Goal: Task Accomplishment & Management: Manage account settings

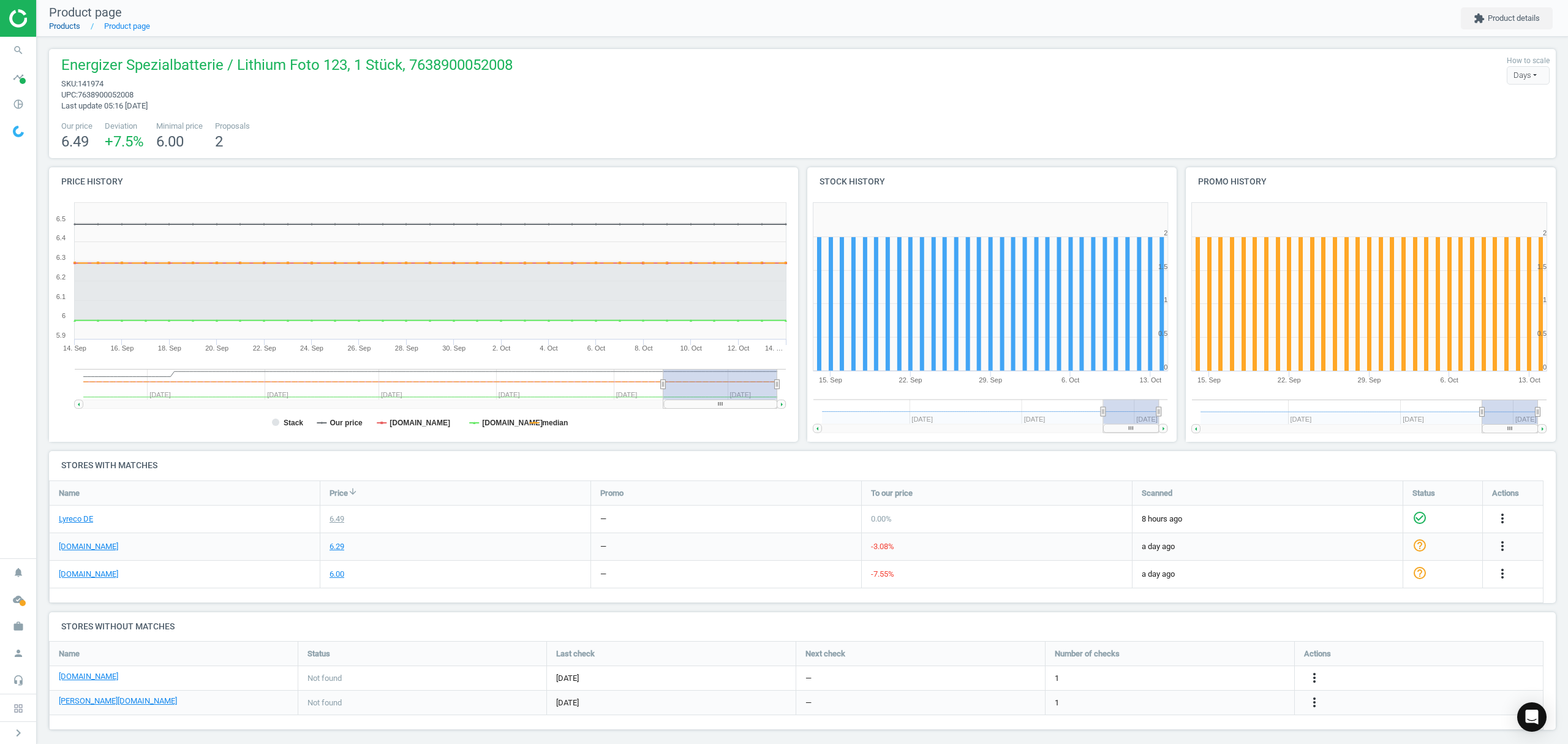
drag, startPoint x: 0, startPoint y: 0, endPoint x: 56, endPoint y: 28, distance: 62.6
click at [56, 28] on link "Products" at bounding box center [64, 26] width 31 height 9
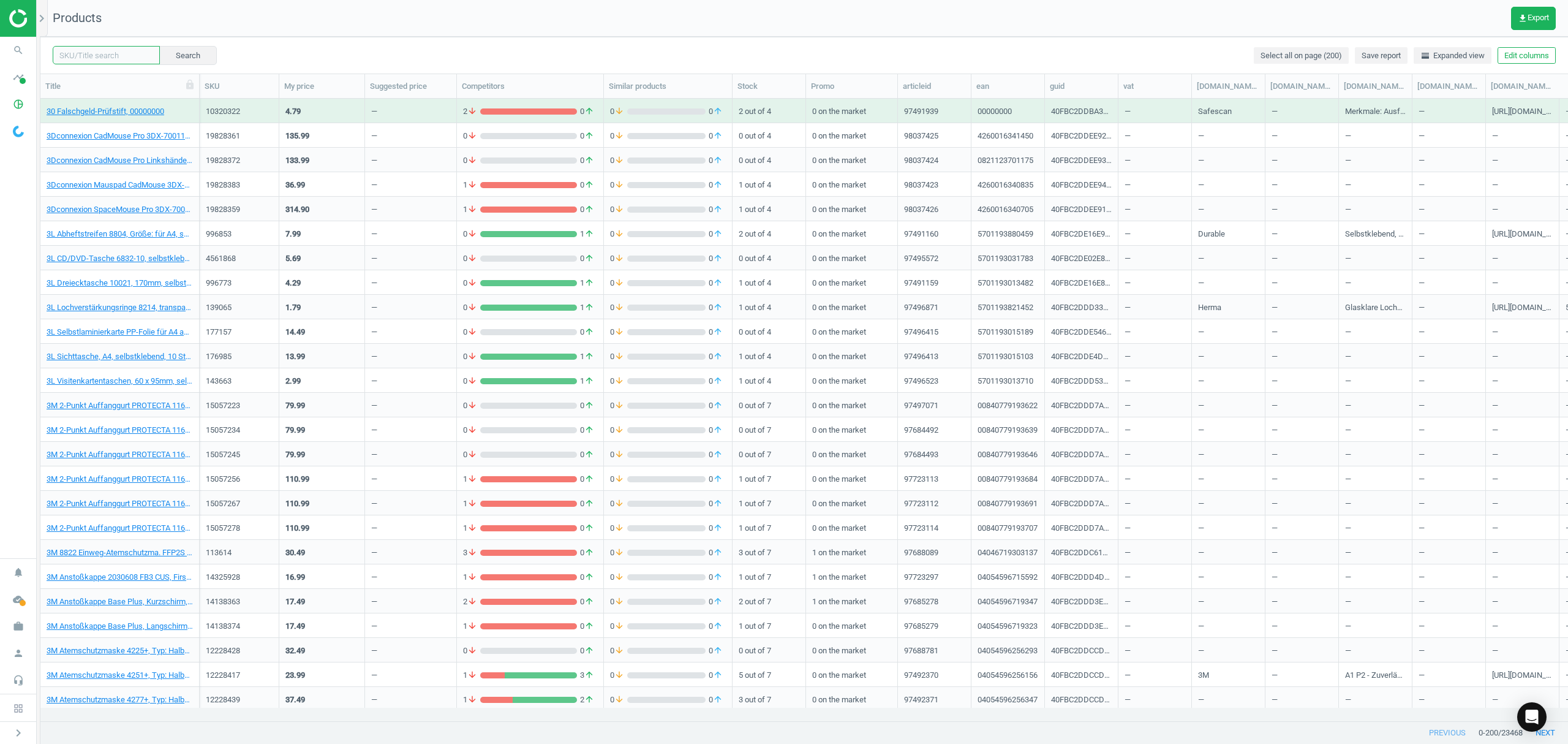
drag, startPoint x: 84, startPoint y: 58, endPoint x: 104, endPoint y: 55, distance: 20.2
click at [84, 58] on input "text" at bounding box center [106, 55] width 107 height 18
paste input "8196511"
type input "8196511"
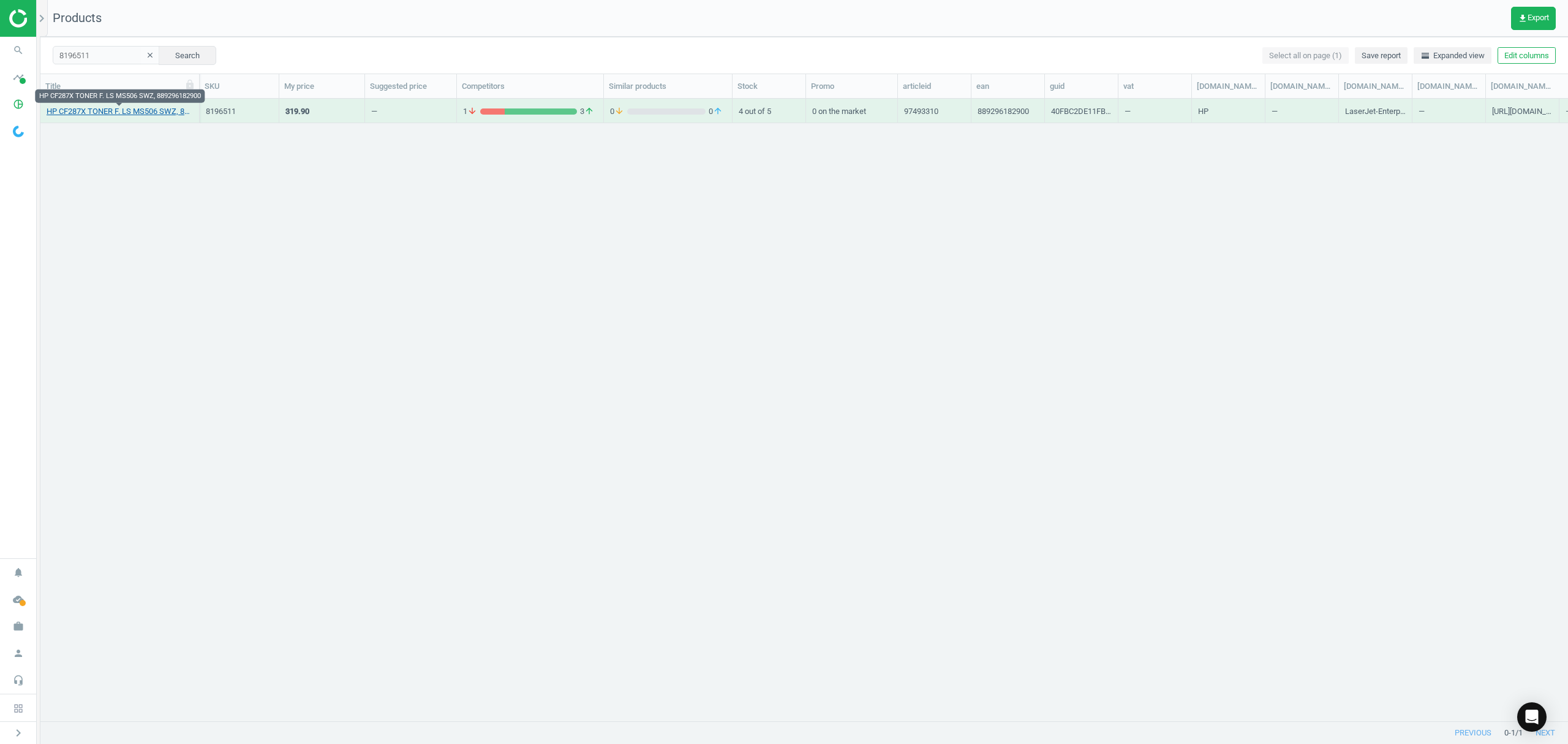
click at [110, 114] on link "HP CF287X TONER F. LS MS506 SWZ, 889296182900" at bounding box center [120, 111] width 146 height 11
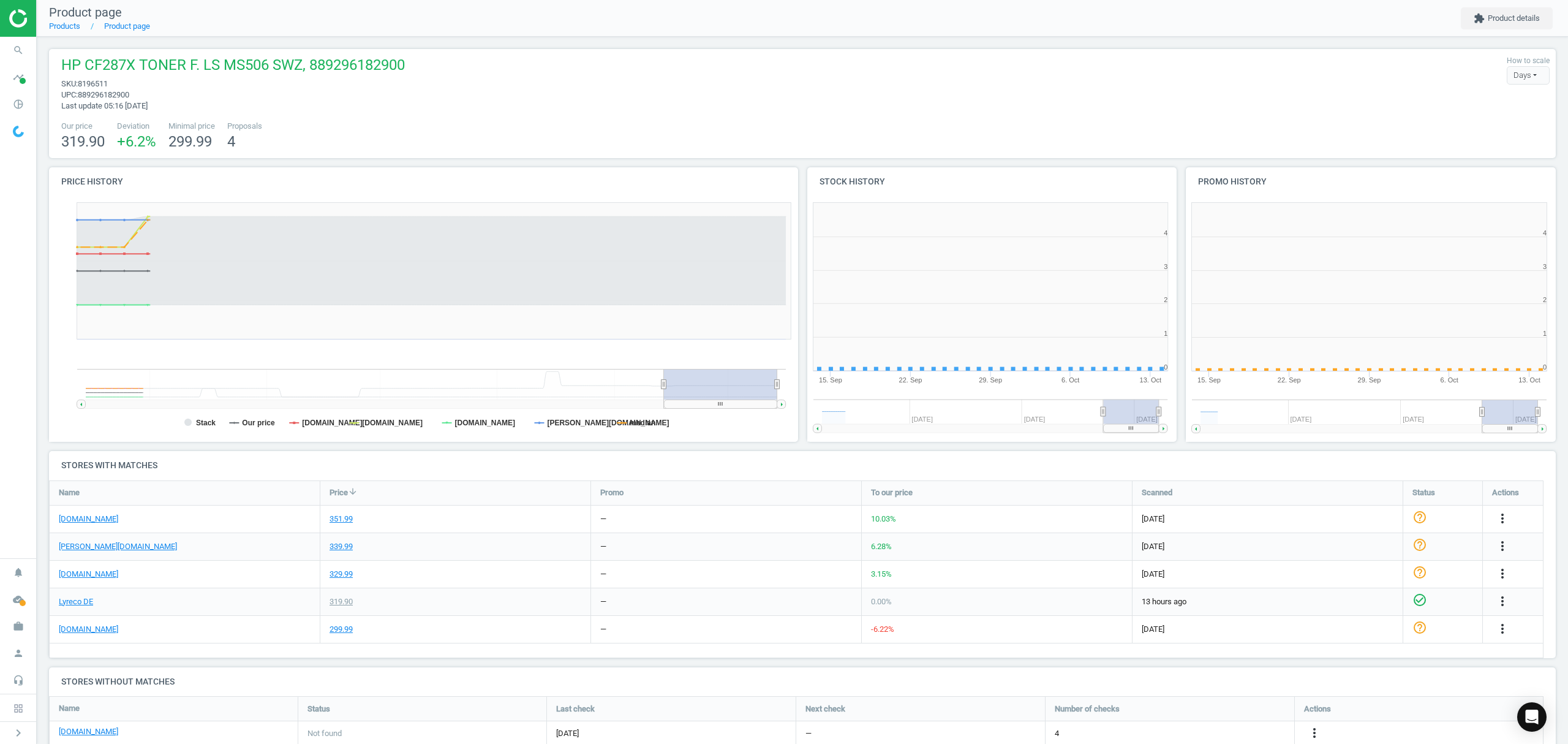
scroll to position [5, 6]
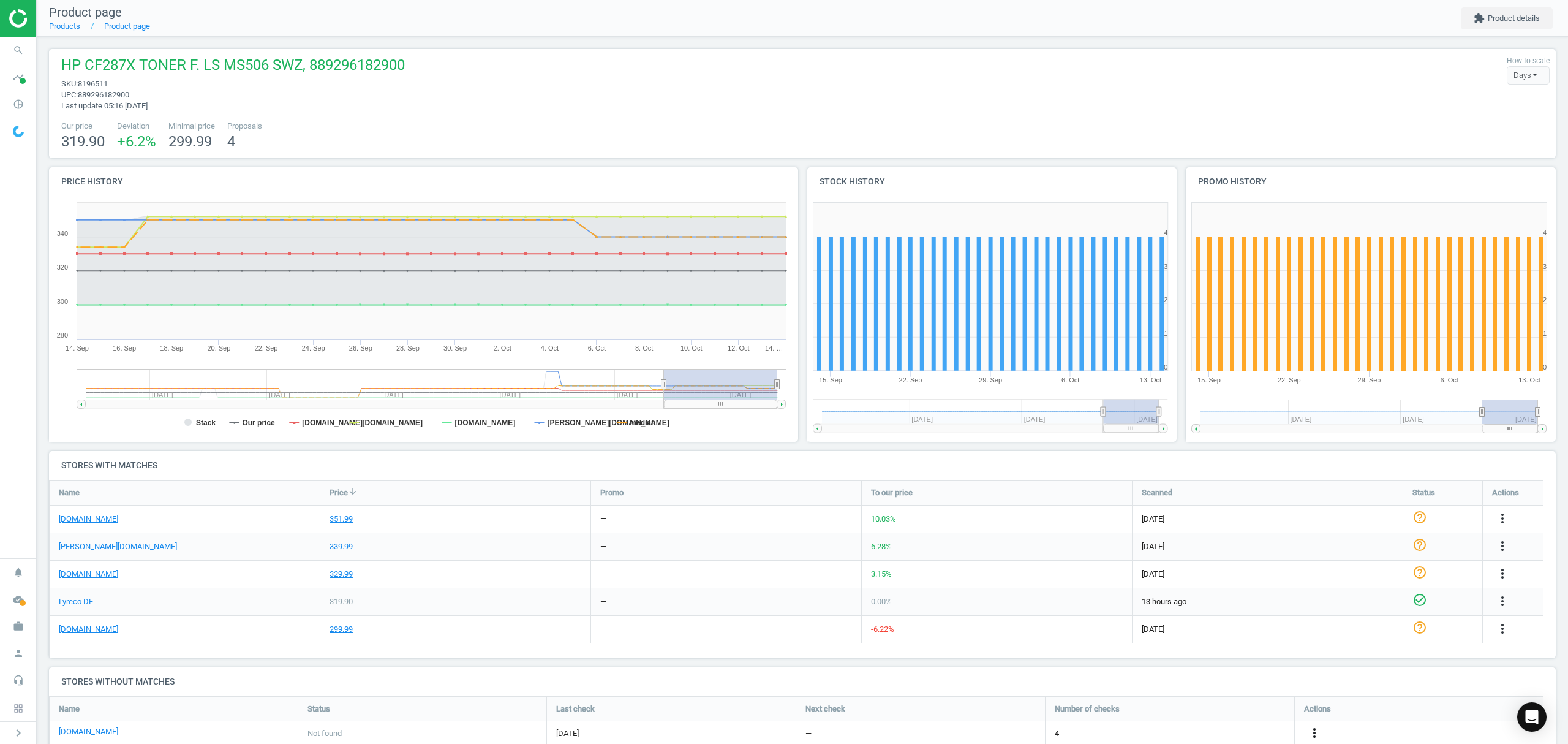
click at [1317, 729] on icon "more_vert" at bounding box center [1314, 733] width 14 height 14
click at [1214, 714] on link "Edit URL/product option" at bounding box center [1219, 714] width 168 height 19
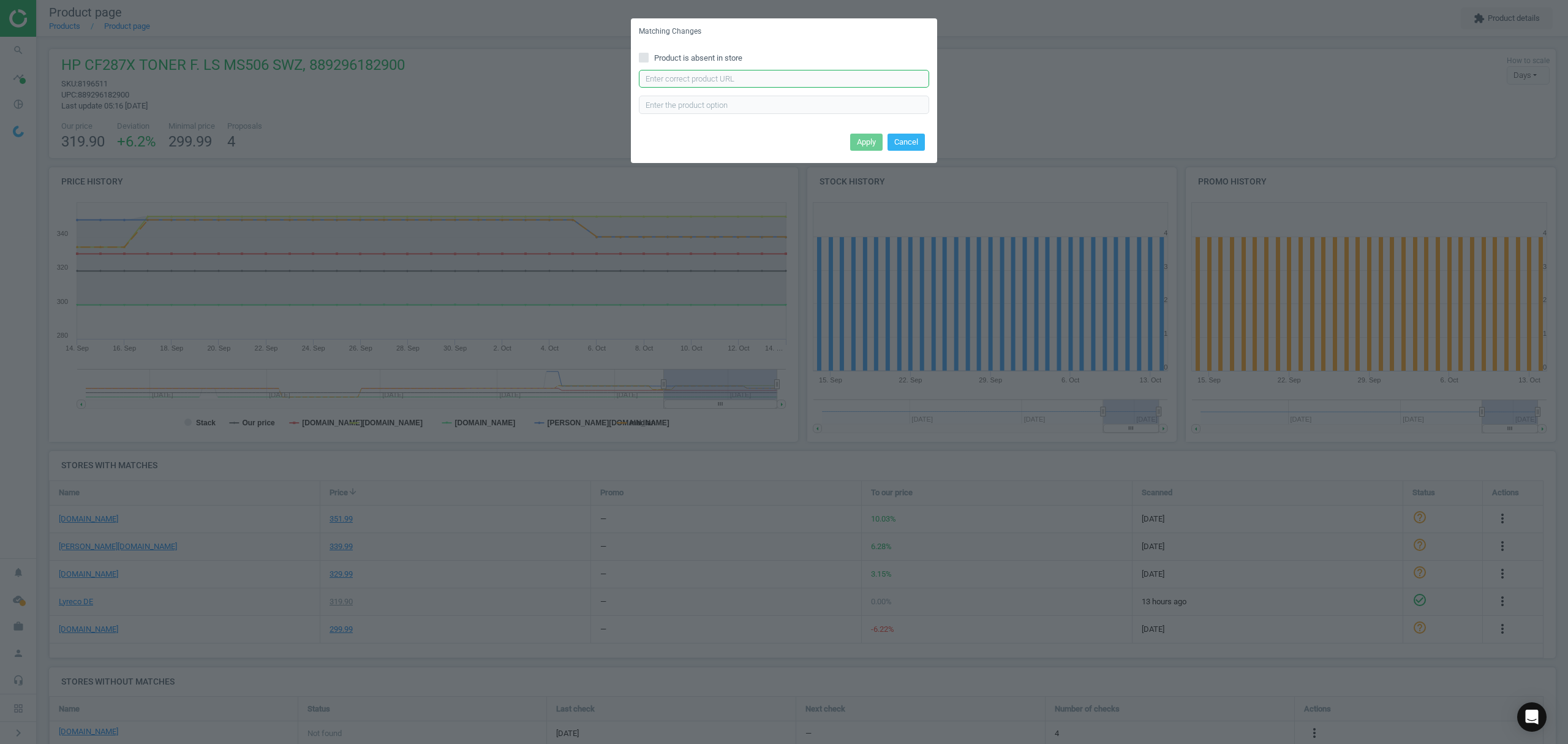
click at [714, 79] on input "text" at bounding box center [783, 79] width 290 height 18
paste input "[URL][DOMAIN_NAME]"
type input "[URL][DOMAIN_NAME]"
click at [855, 141] on button "Apply" at bounding box center [866, 142] width 33 height 18
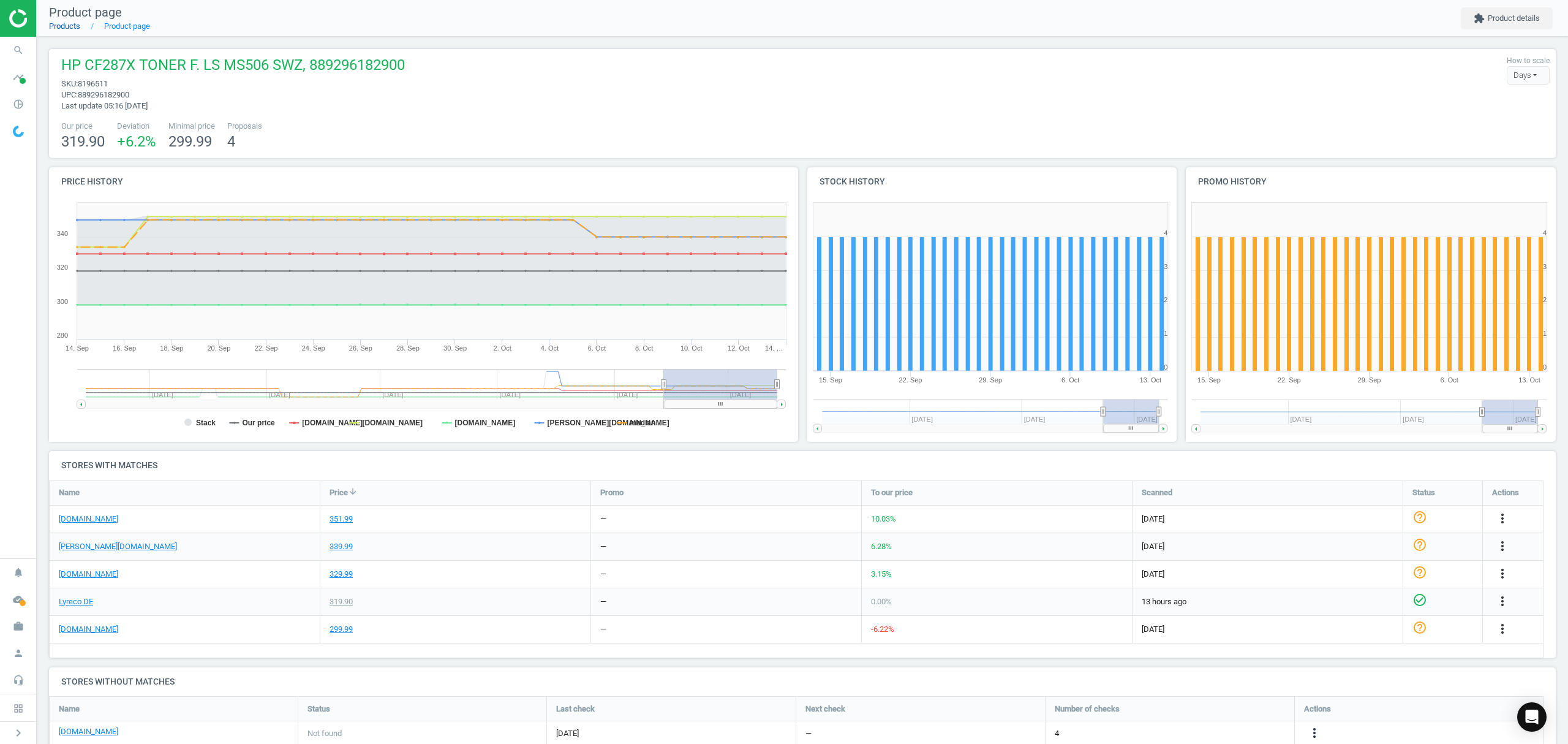
click at [61, 28] on link "Products" at bounding box center [64, 26] width 31 height 9
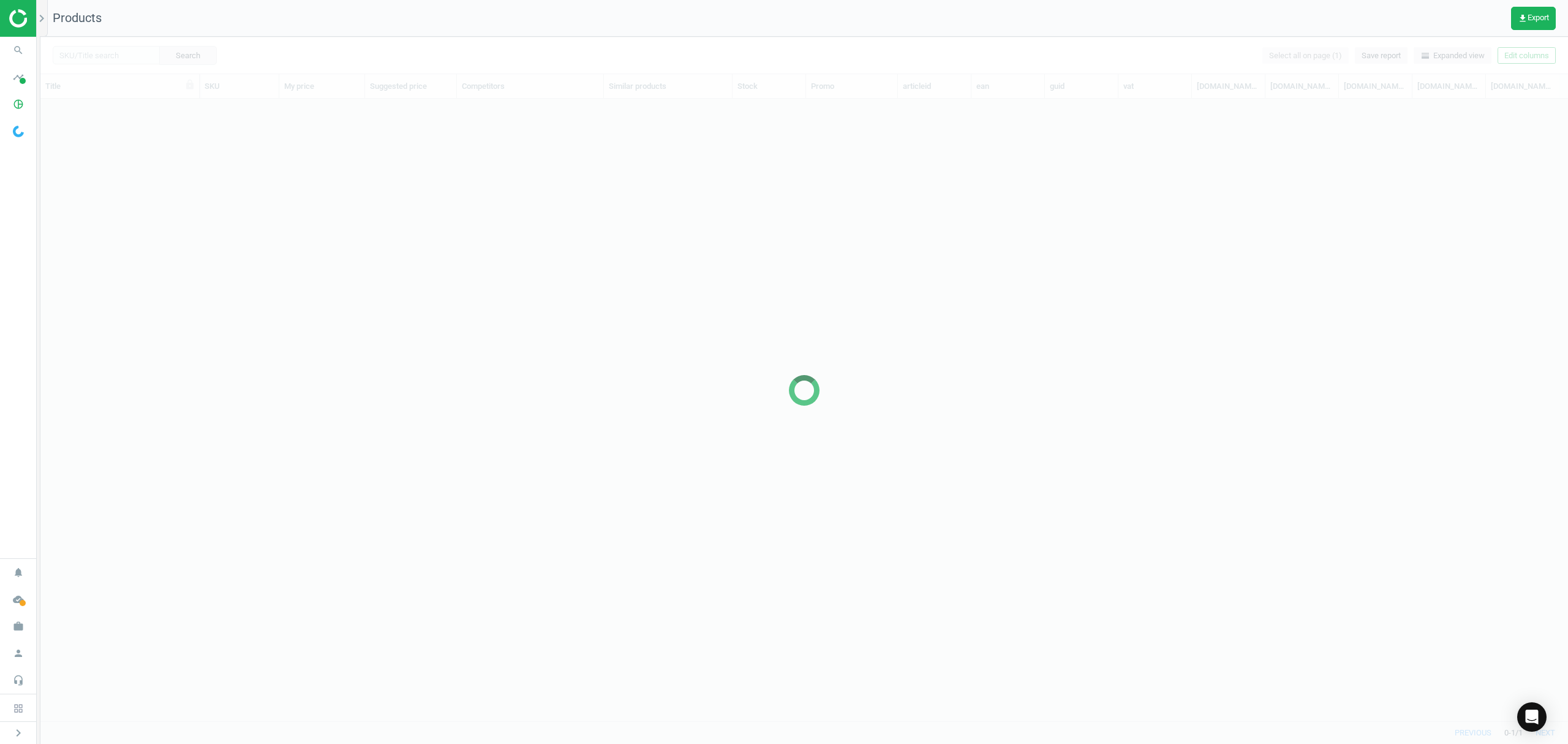
scroll to position [597, 1515]
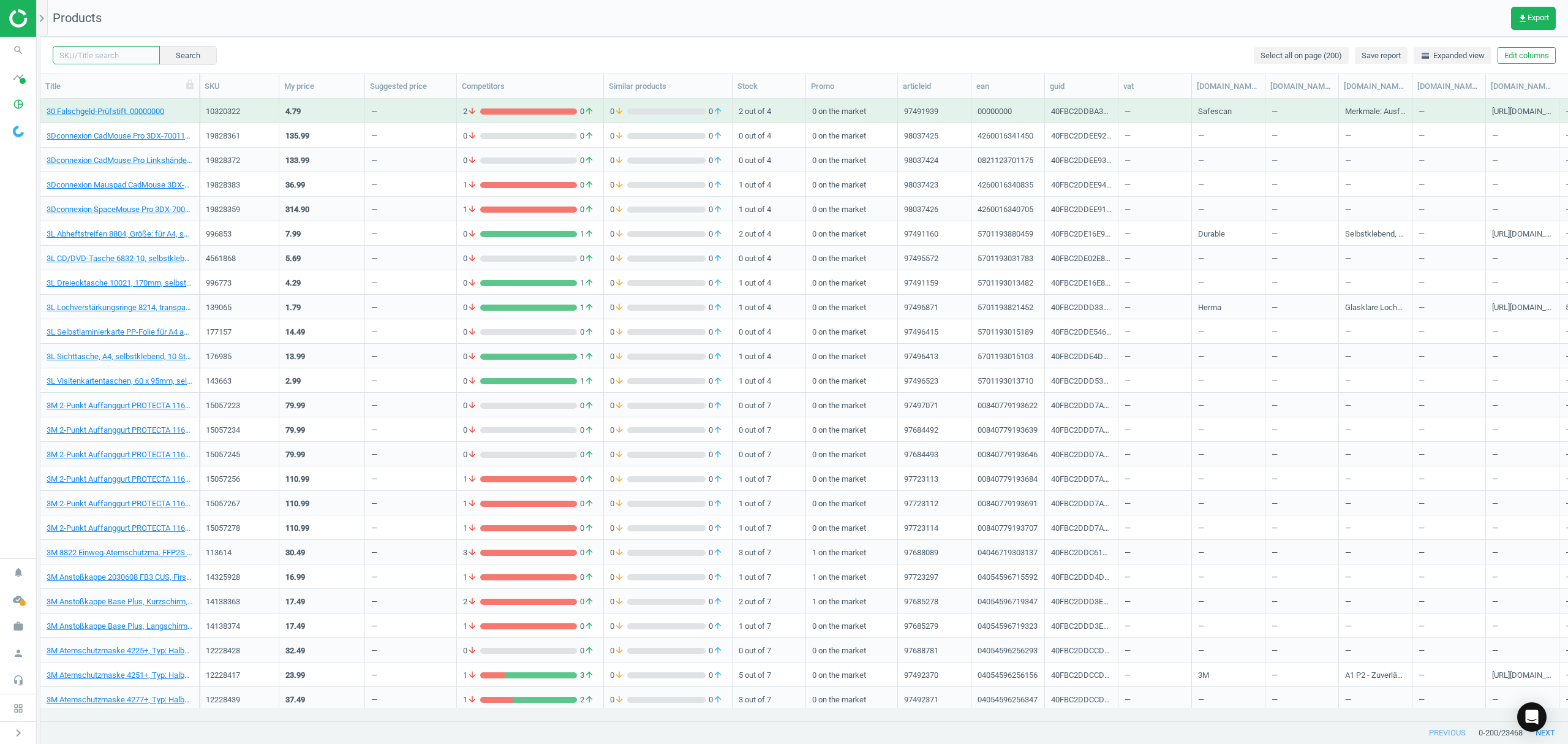
click at [103, 59] on input "text" at bounding box center [106, 55] width 107 height 18
paste input "5910782"
type input "5910782"
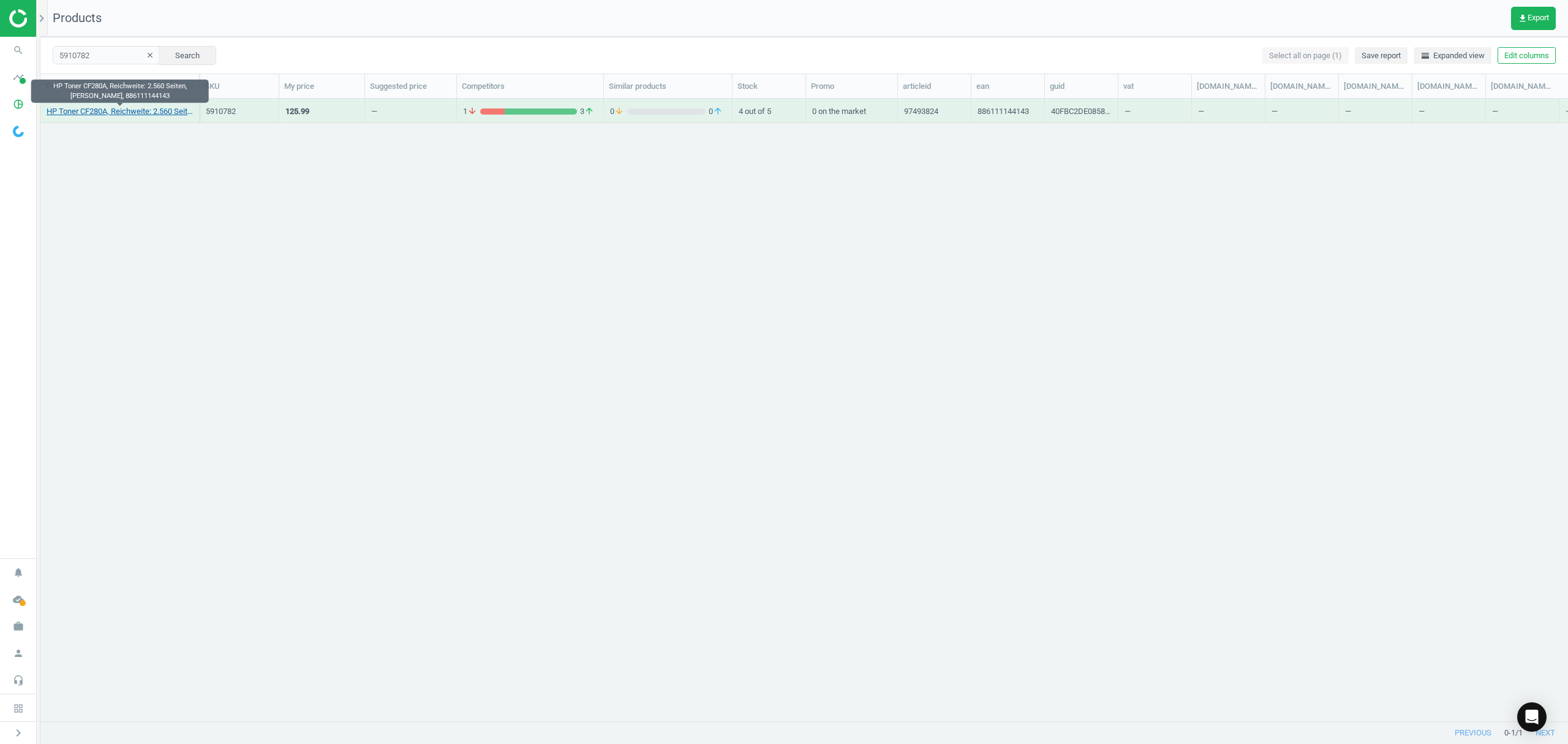
click at [83, 111] on link "HP Toner CF280A, Reichweite: 2.560 Seiten, [PERSON_NAME], 886111144143" at bounding box center [120, 111] width 146 height 11
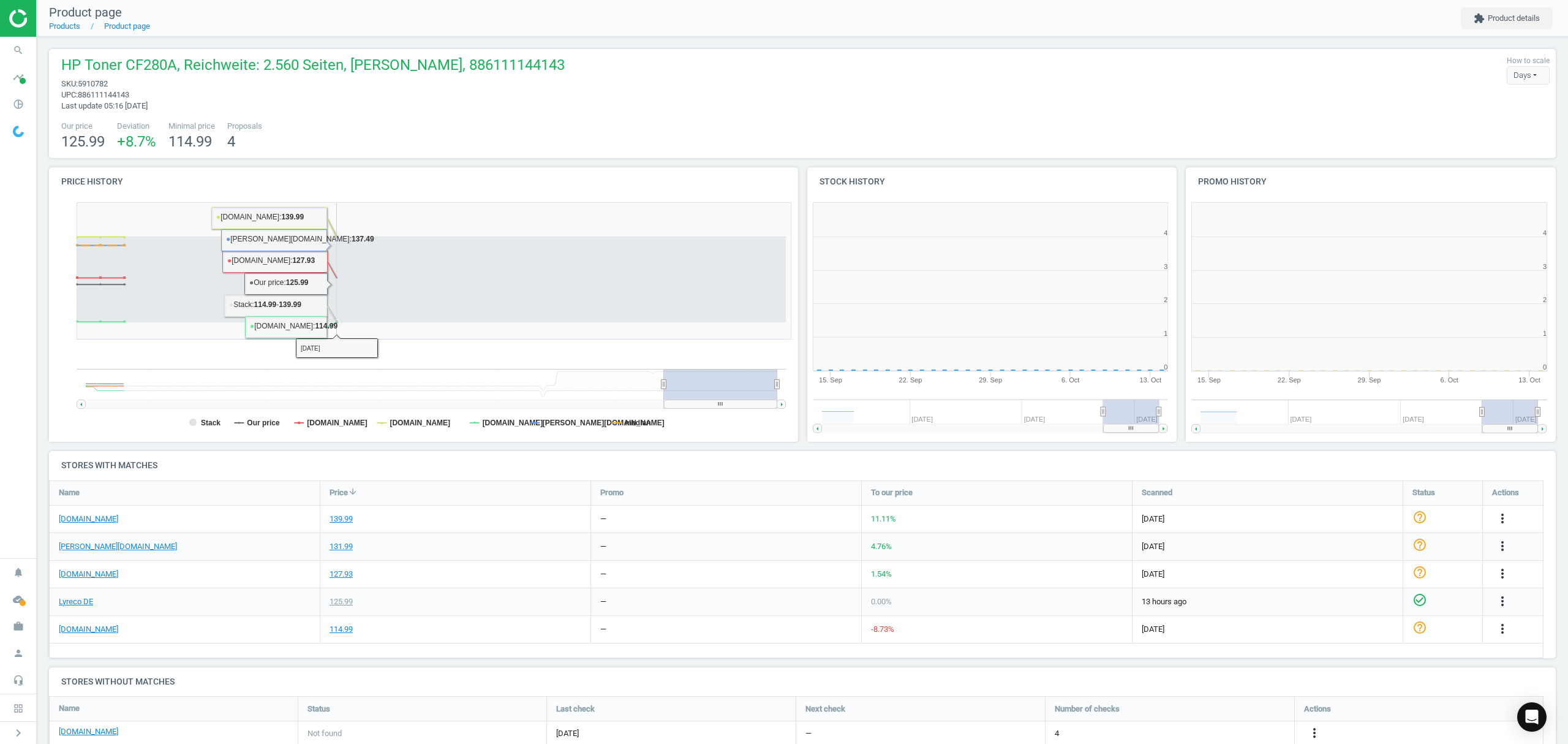
scroll to position [271, 392]
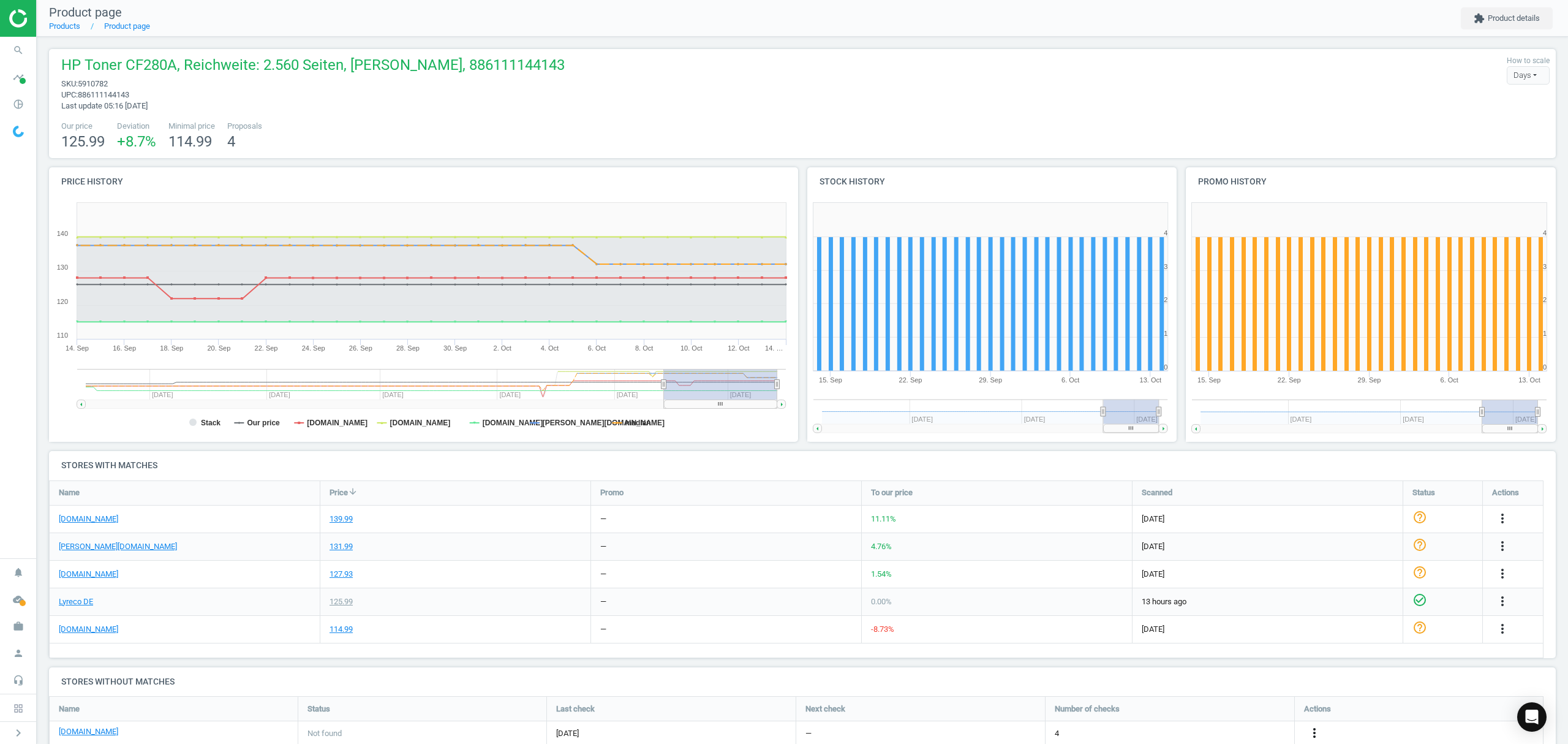
click at [1317, 736] on icon "more_vert" at bounding box center [1314, 733] width 14 height 14
click at [1192, 712] on link "Edit URL/product option" at bounding box center [1219, 714] width 168 height 19
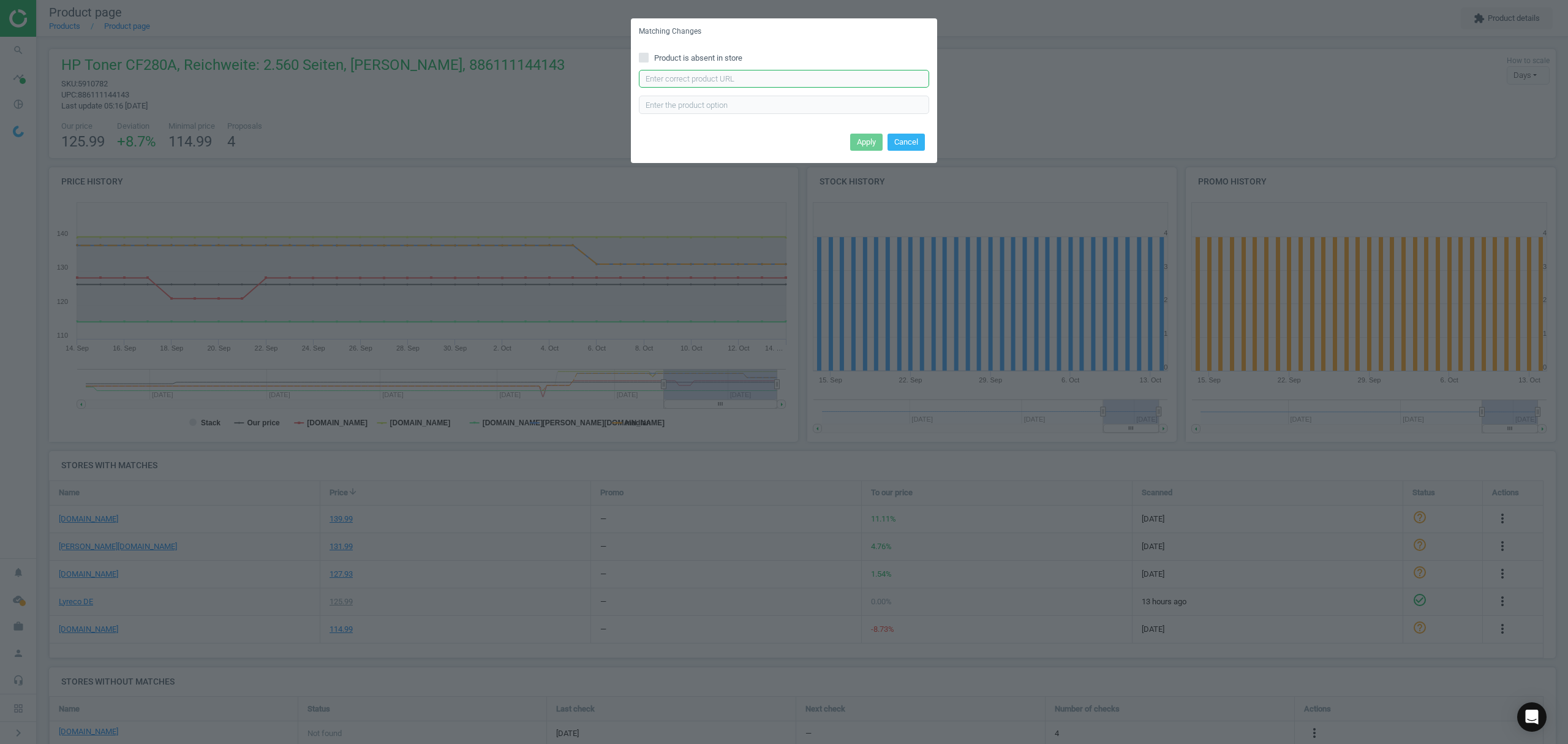
click at [723, 76] on input "text" at bounding box center [783, 79] width 290 height 18
paste input "[URL][DOMAIN_NAME]"
type input "[URL][DOMAIN_NAME]"
click at [866, 145] on button "Apply" at bounding box center [866, 142] width 33 height 18
